Goal: Task Accomplishment & Management: Complete application form

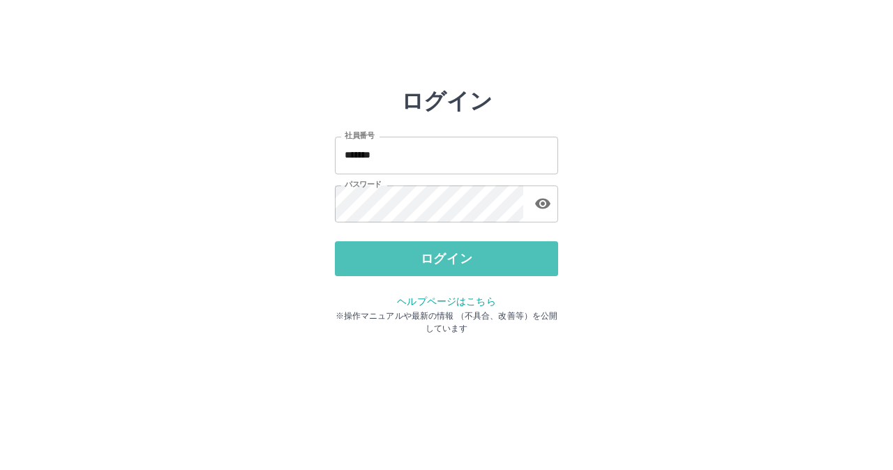
click at [400, 257] on button "ログイン" at bounding box center [446, 258] width 223 height 35
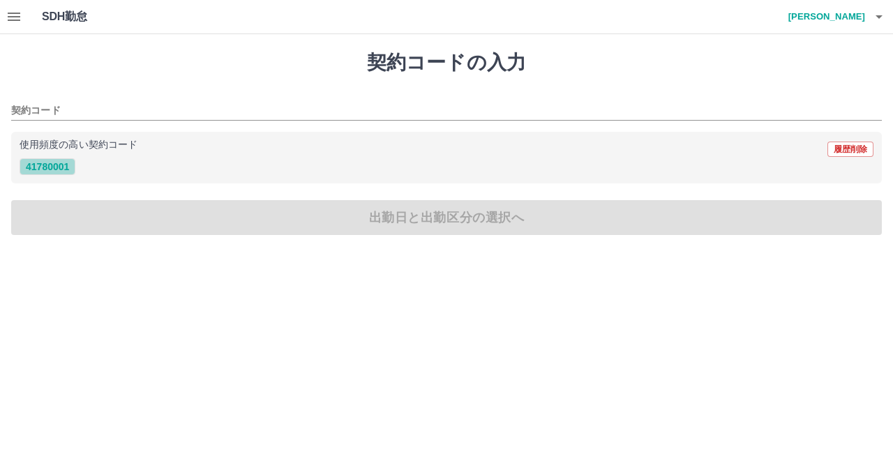
click at [48, 168] on button "41780001" at bounding box center [48, 166] width 56 height 17
type input "********"
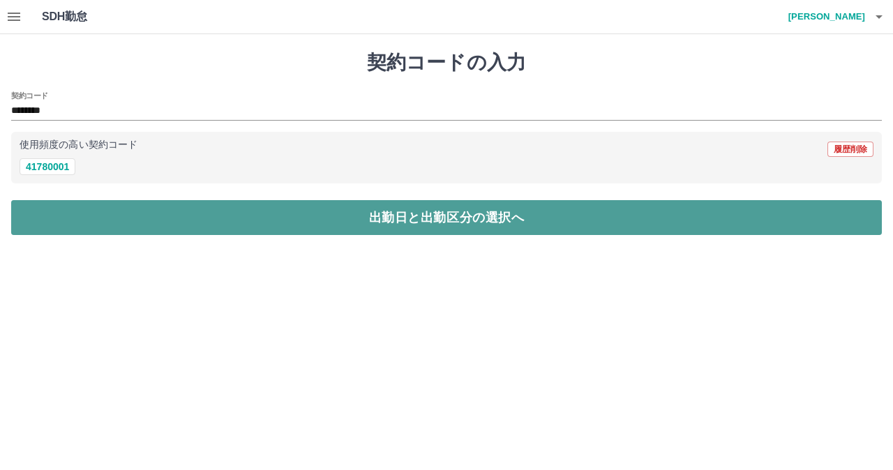
click at [132, 214] on button "出勤日と出勤区分の選択へ" at bounding box center [446, 217] width 871 height 35
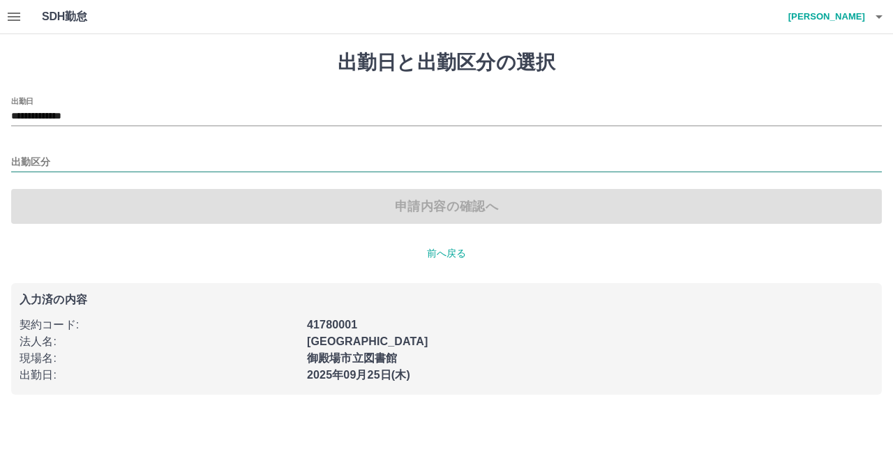
click at [54, 162] on input "出勤区分" at bounding box center [446, 162] width 871 height 17
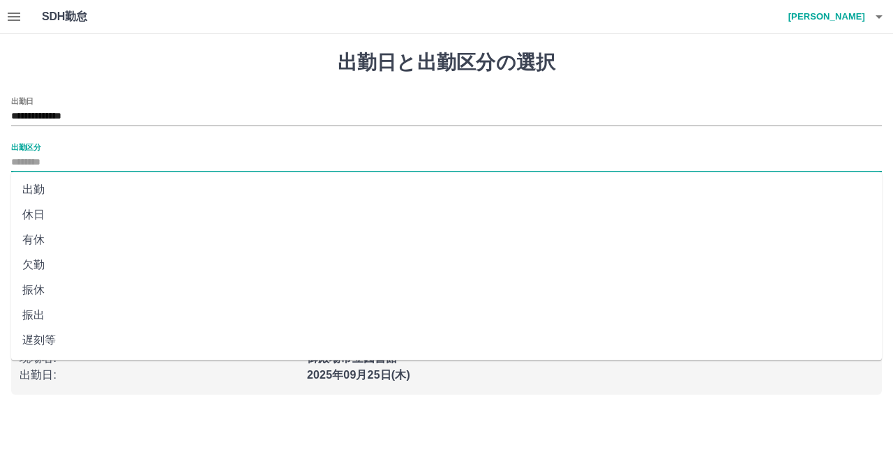
click at [73, 187] on li "出勤" at bounding box center [446, 189] width 871 height 25
type input "**"
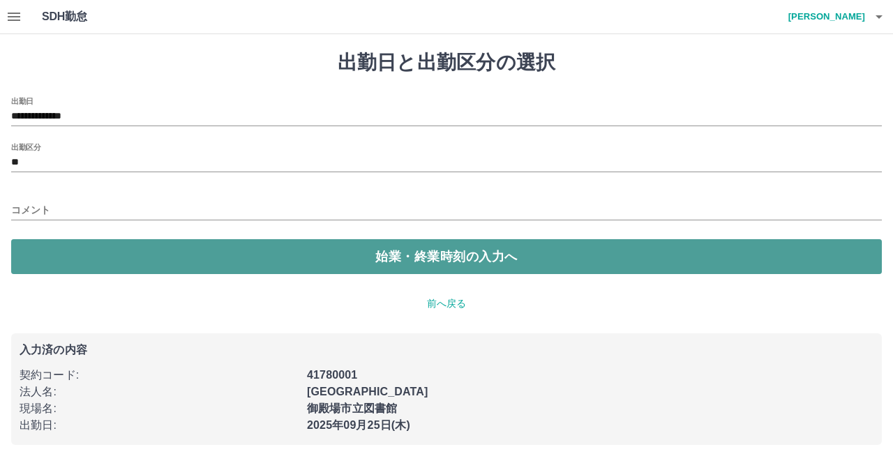
click at [114, 260] on button "始業・終業時刻の入力へ" at bounding box center [446, 256] width 871 height 35
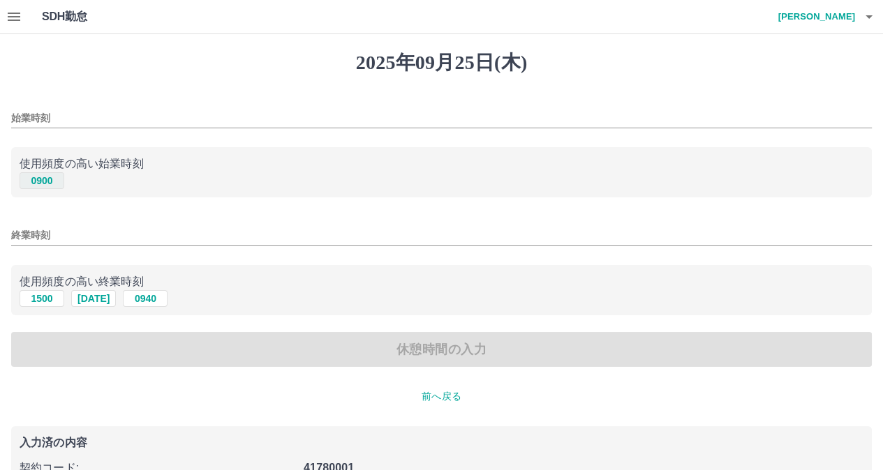
click at [31, 181] on button "0900" at bounding box center [42, 180] width 45 height 17
type input "****"
click at [52, 307] on button "1500" at bounding box center [42, 298] width 45 height 17
type input "****"
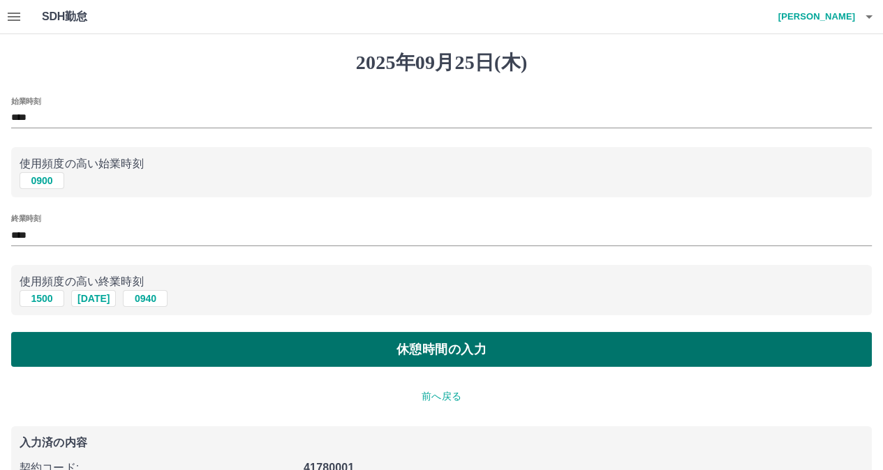
click at [85, 338] on button "休憩時間の入力" at bounding box center [441, 349] width 860 height 35
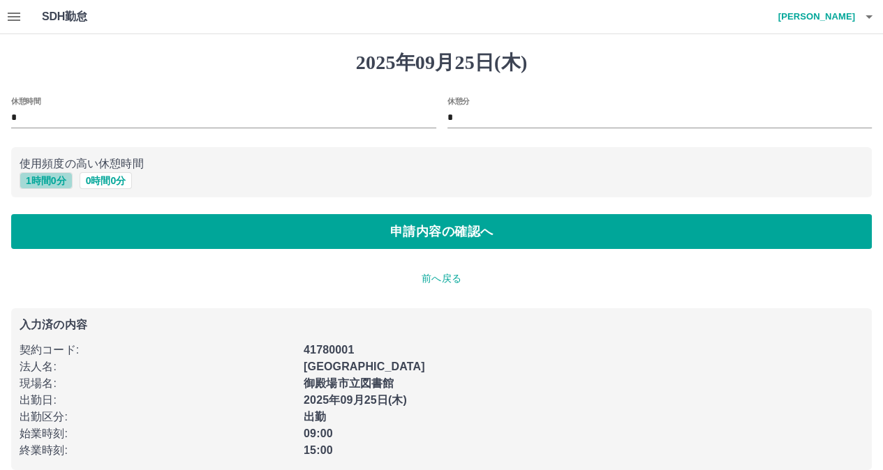
click at [31, 181] on button "1 時間 0 分" at bounding box center [46, 180] width 53 height 17
type input "*"
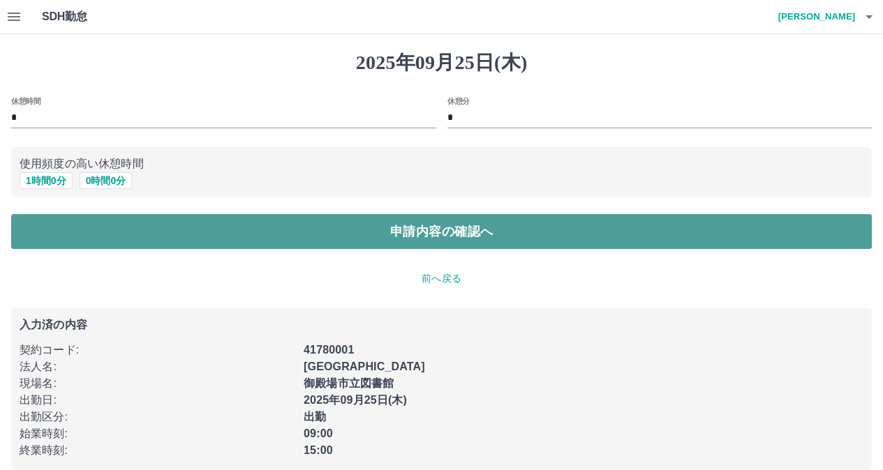
click at [58, 221] on button "申請内容の確認へ" at bounding box center [441, 231] width 860 height 35
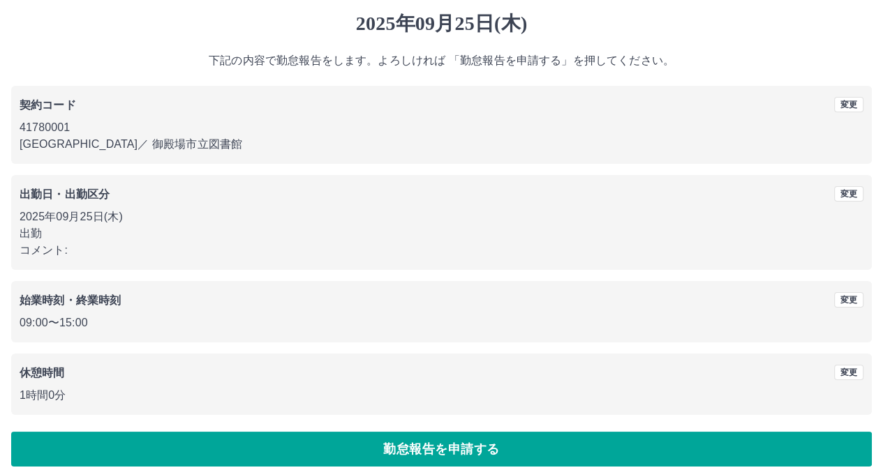
scroll to position [52, 0]
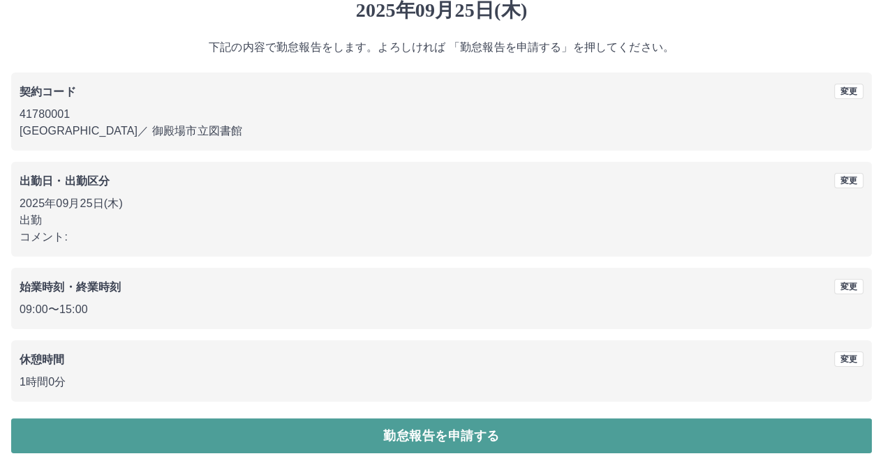
click at [327, 444] on button "勤怠報告を申請する" at bounding box center [441, 436] width 860 height 35
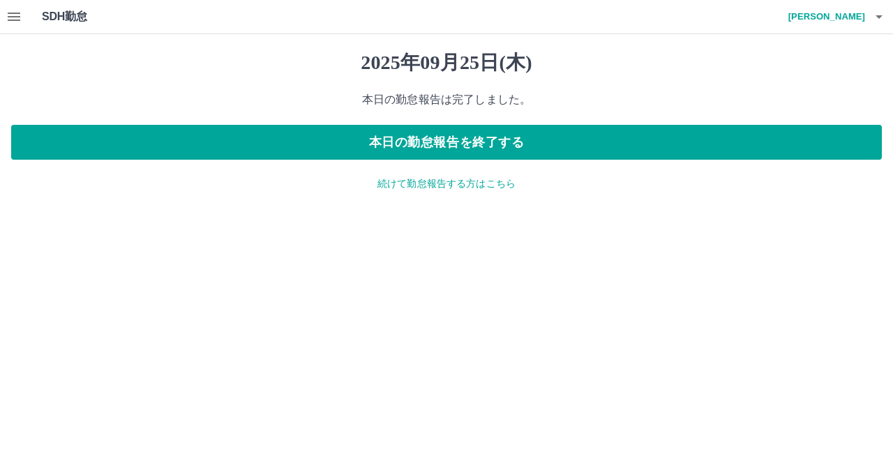
click at [10, 3] on button "button" at bounding box center [14, 16] width 28 height 33
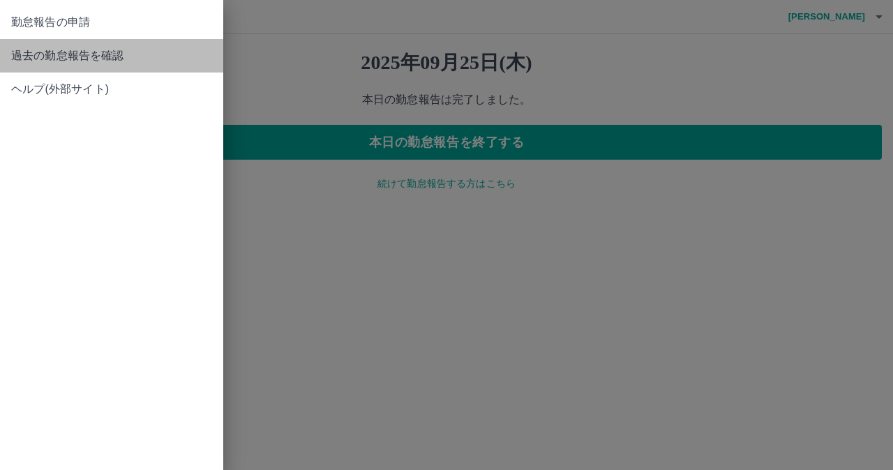
click at [37, 70] on link "過去の勤怠報告を確認" at bounding box center [111, 55] width 223 height 33
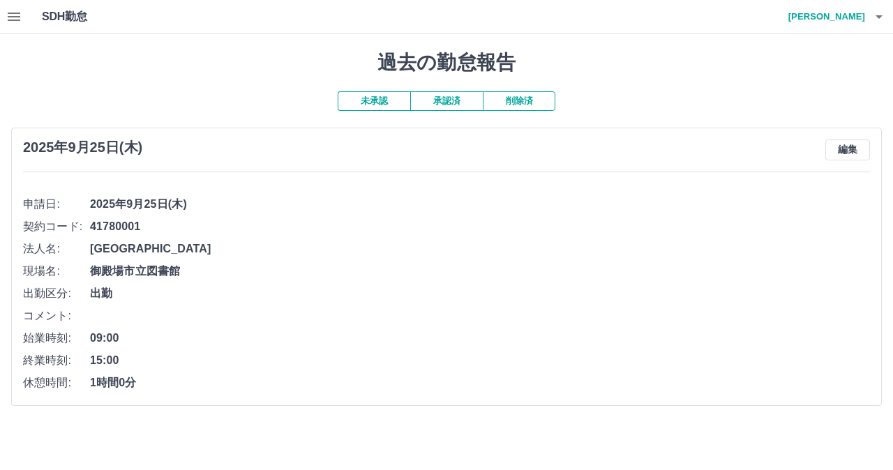
click at [456, 100] on button "承認済" at bounding box center [446, 101] width 73 height 20
